Goal: Use online tool/utility: Use online tool/utility

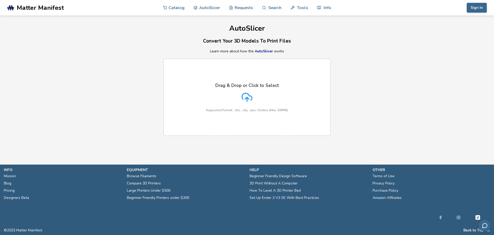
click at [256, 96] on div "Drag & Drop or Click to Select Supported format: .stls, .obj, .zips, folders (M…" at bounding box center [247, 97] width 82 height 29
click at [0, 0] on input "Drag & Drop or Click to Select Supported format: .stls, .obj, .zips, folders (M…" at bounding box center [0, 0] width 0 height 0
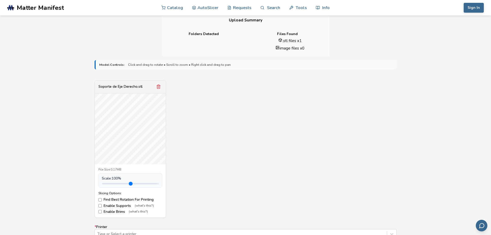
scroll to position [129, 0]
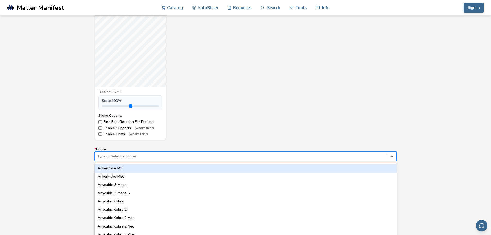
click at [146, 158] on div "64 results available. Use Up and Down to choose options, press Enter to select …" at bounding box center [246, 156] width 302 height 10
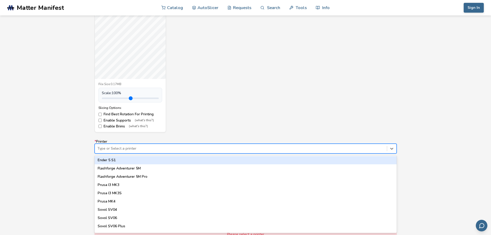
scroll to position [454, 0]
click at [124, 145] on div "Type or Select a printer" at bounding box center [241, 148] width 292 height 7
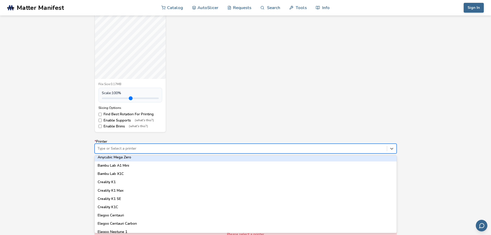
scroll to position [240, 0]
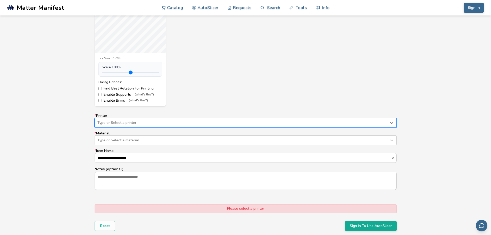
click at [120, 126] on div "Type or Select a printer" at bounding box center [246, 123] width 302 height 10
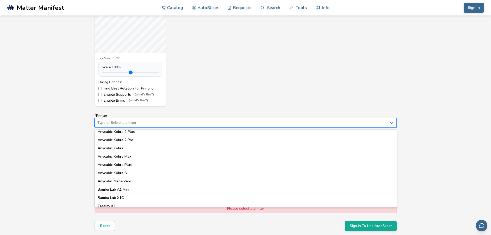
scroll to position [77, 0]
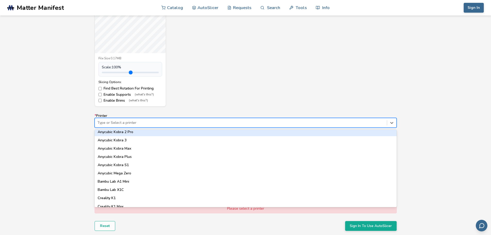
click at [127, 131] on div "Anycubic Kobra 2 Pro" at bounding box center [246, 132] width 302 height 8
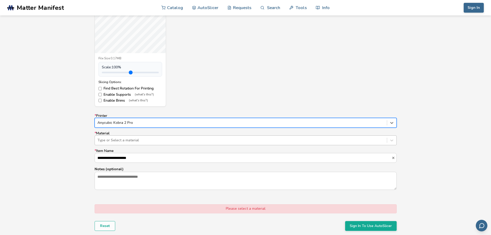
click at [127, 139] on div at bounding box center [240, 140] width 287 height 5
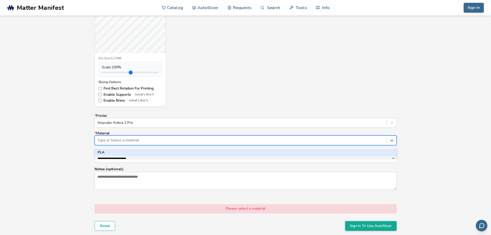
scroll to position [265, 0]
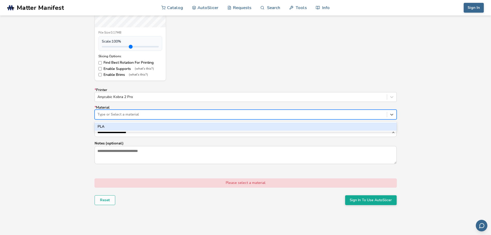
click at [178, 115] on div at bounding box center [240, 114] width 287 height 5
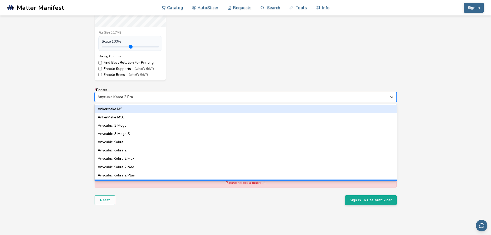
click at [134, 100] on div "Anycubic Kobra 2 Pro" at bounding box center [246, 97] width 302 height 10
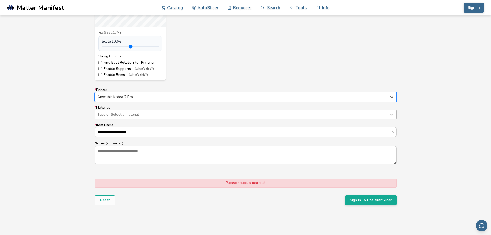
drag, startPoint x: 126, startPoint y: 108, endPoint x: 125, endPoint y: 111, distance: 3.0
click at [126, 108] on label "* Material Type or Select a material" at bounding box center [246, 112] width 302 height 14
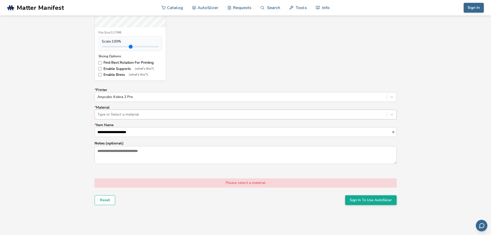
click at [125, 112] on div at bounding box center [240, 114] width 287 height 5
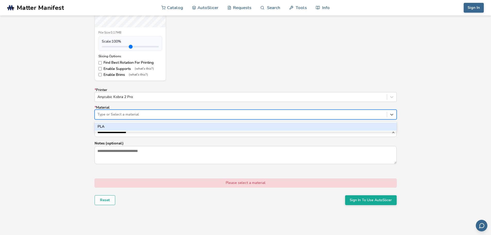
click at [118, 122] on div "PLA" at bounding box center [246, 126] width 302 height 8
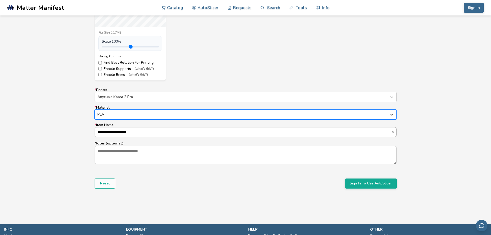
click at [120, 132] on input "**********" at bounding box center [243, 131] width 296 height 9
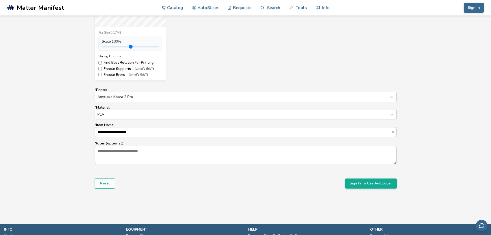
click at [152, 136] on input "**********" at bounding box center [243, 131] width 296 height 9
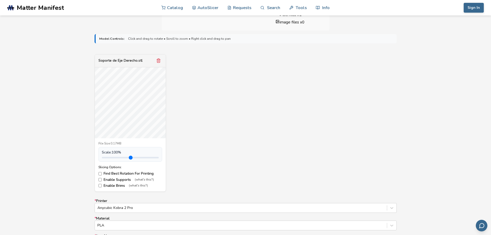
scroll to position [283, 0]
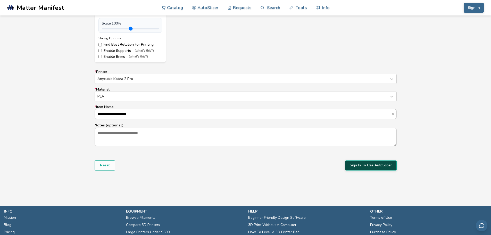
click at [362, 166] on button "Sign In To Use AutoSlicer" at bounding box center [371, 165] width 52 height 10
